Goal: Information Seeking & Learning: Learn about a topic

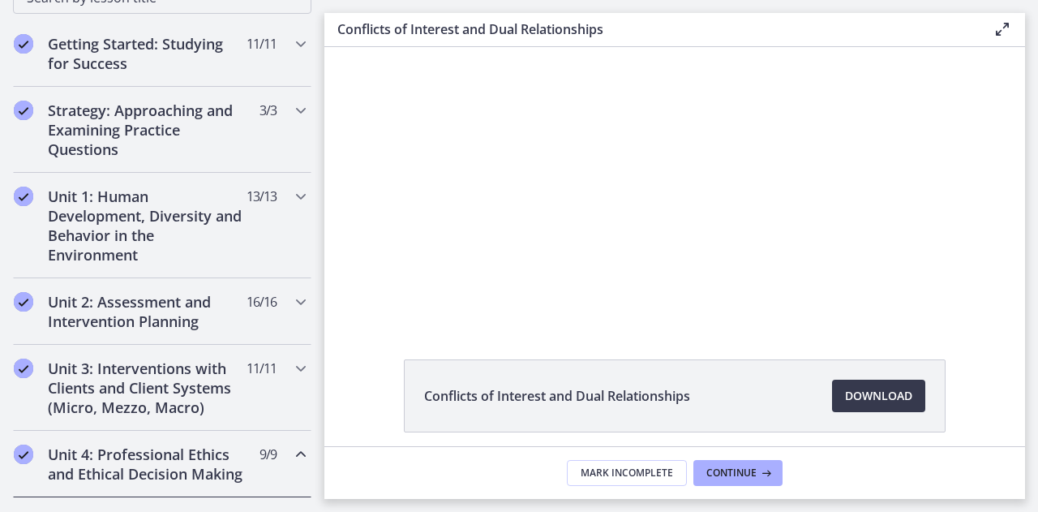
scroll to position [317, 0]
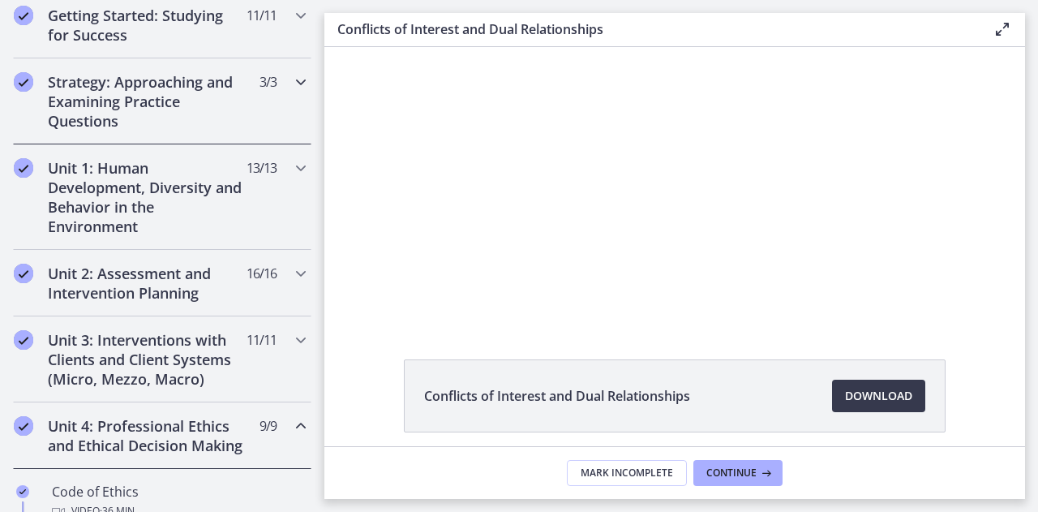
click at [148, 114] on h2 "Strategy: Approaching and Examining Practice Questions" at bounding box center [147, 101] width 198 height 58
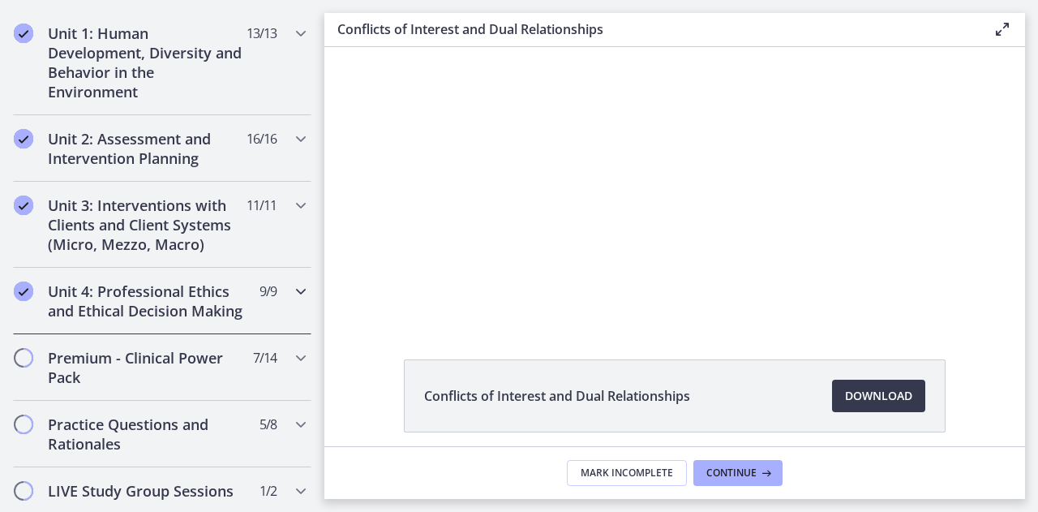
scroll to position [646, 0]
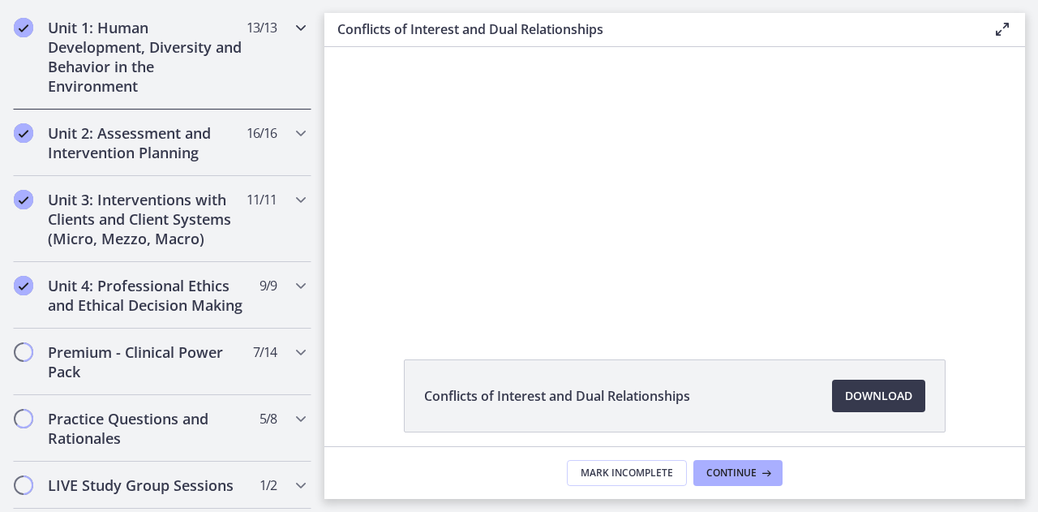
click at [161, 65] on h2 "Unit 1: Human Development, Diversity and Behavior in the Environment" at bounding box center [147, 57] width 198 height 78
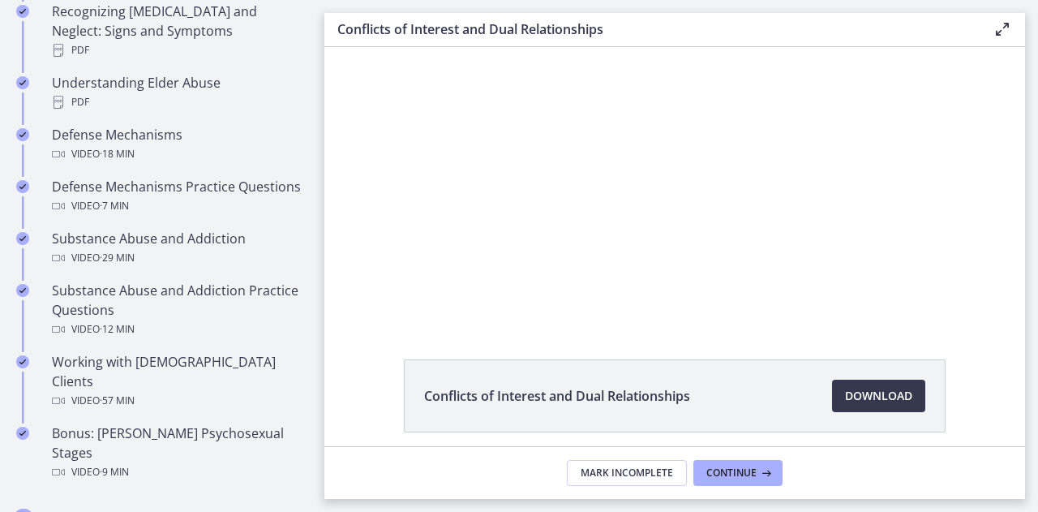
scroll to position [926, 0]
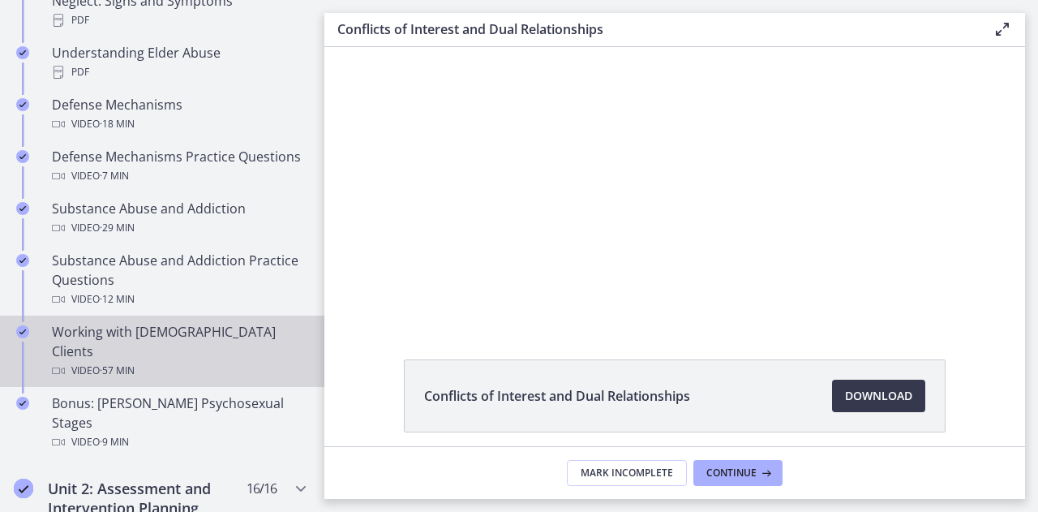
click at [214, 337] on div "Working with [DEMOGRAPHIC_DATA] Clients Video · 57 min" at bounding box center [178, 351] width 253 height 58
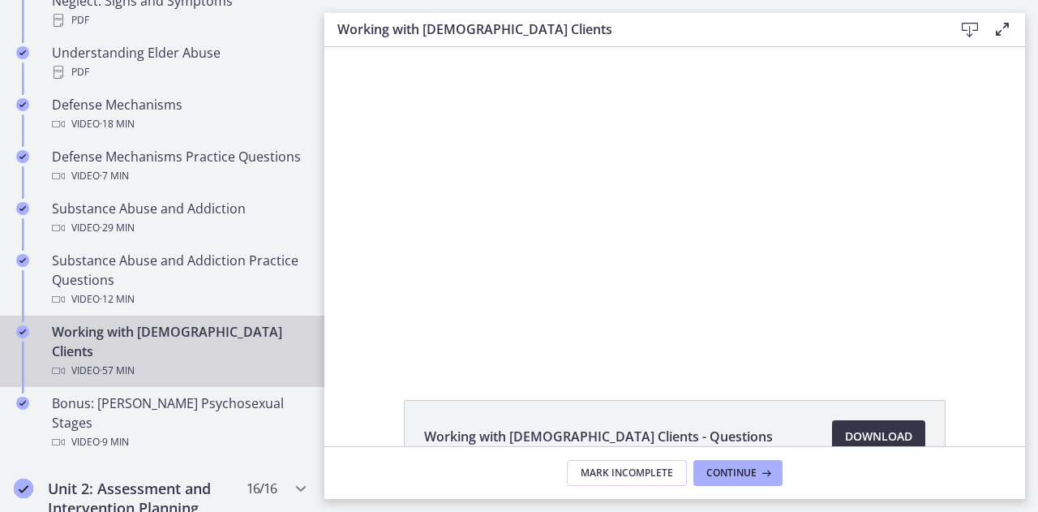
click at [646, 429] on span "Download Opens in a new window" at bounding box center [878, 436] width 67 height 19
